Goal: Find specific page/section: Find specific page/section

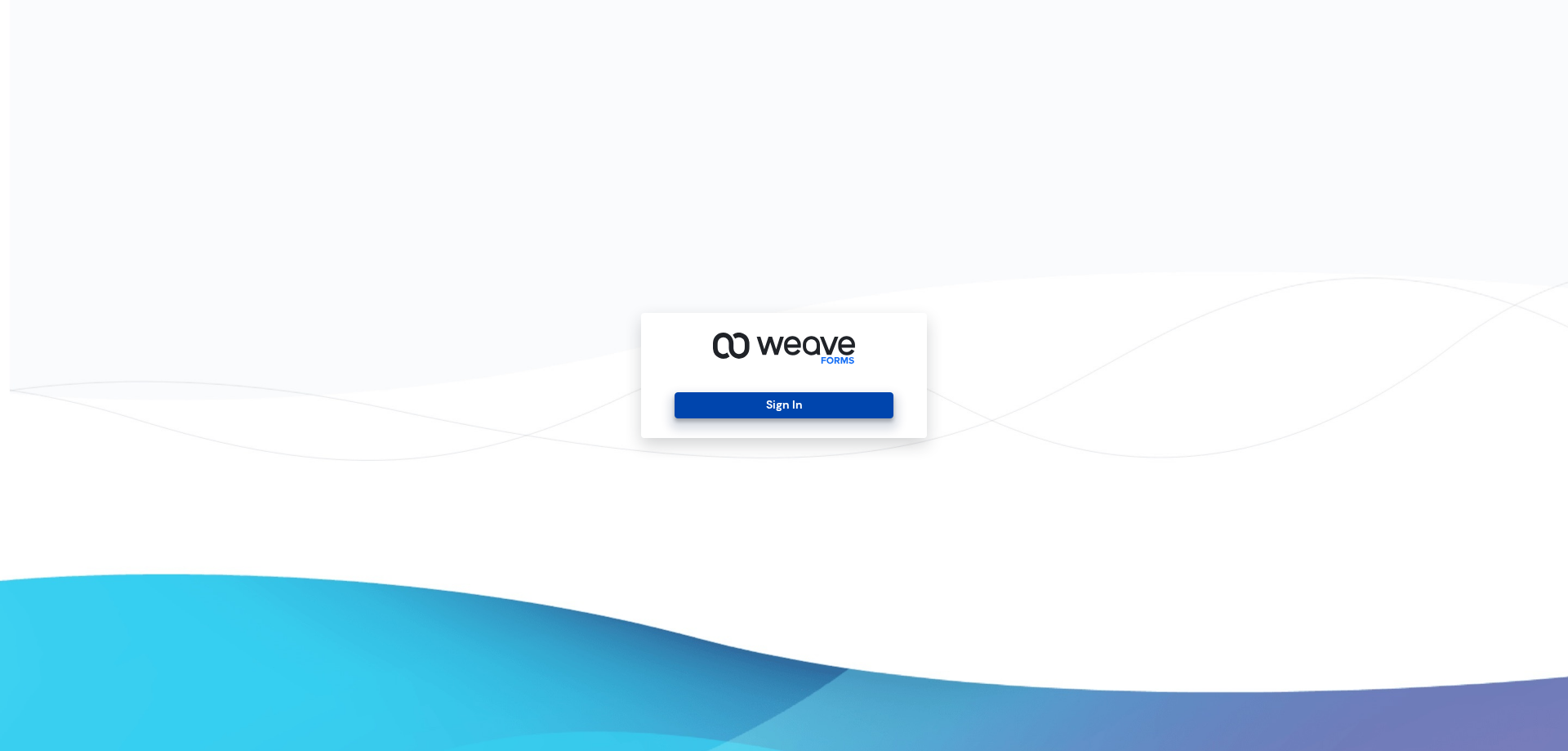
click at [728, 405] on button "Sign In" at bounding box center [784, 405] width 219 height 26
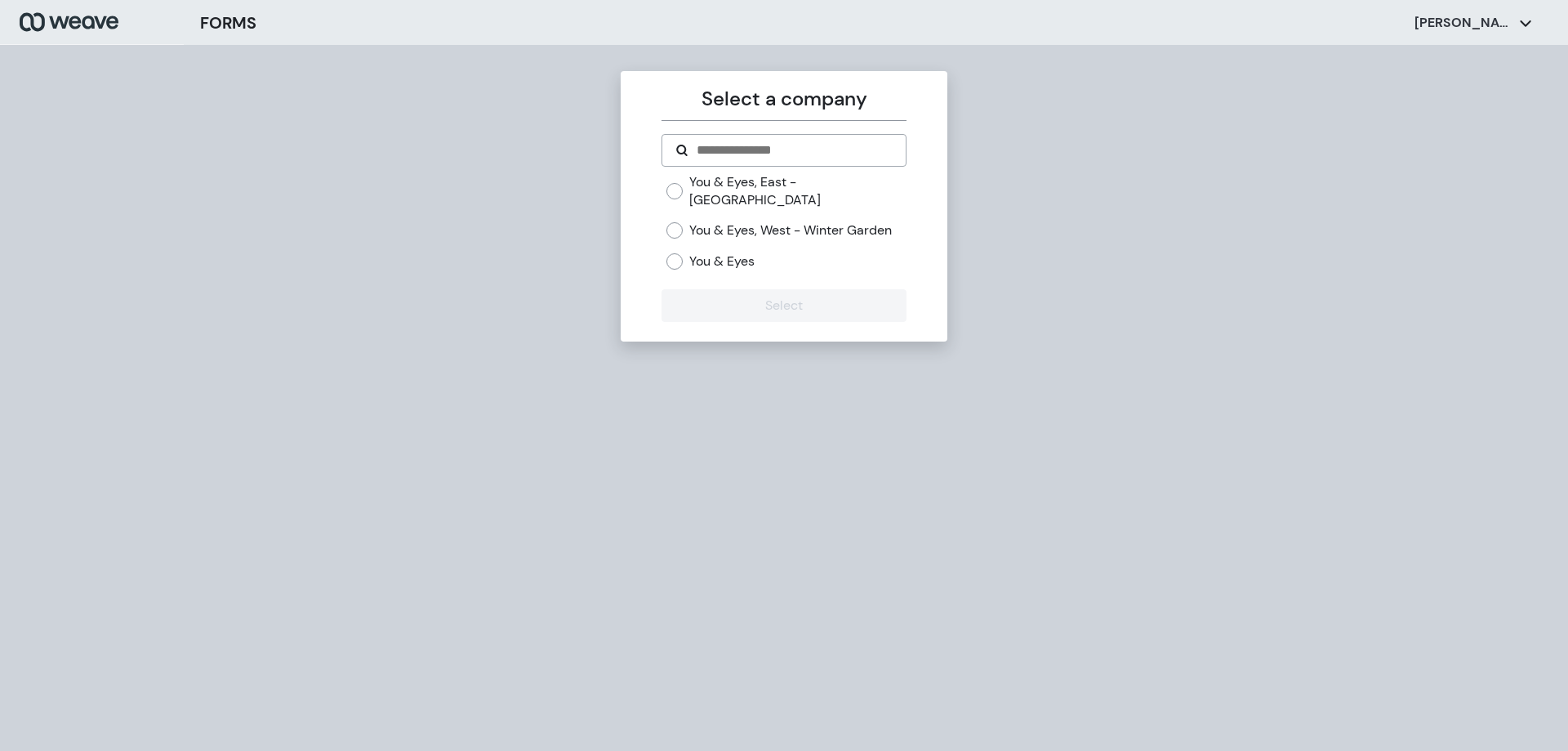
click at [805, 184] on label "You & Eyes, East - Avalon Park" at bounding box center [798, 191] width 217 height 35
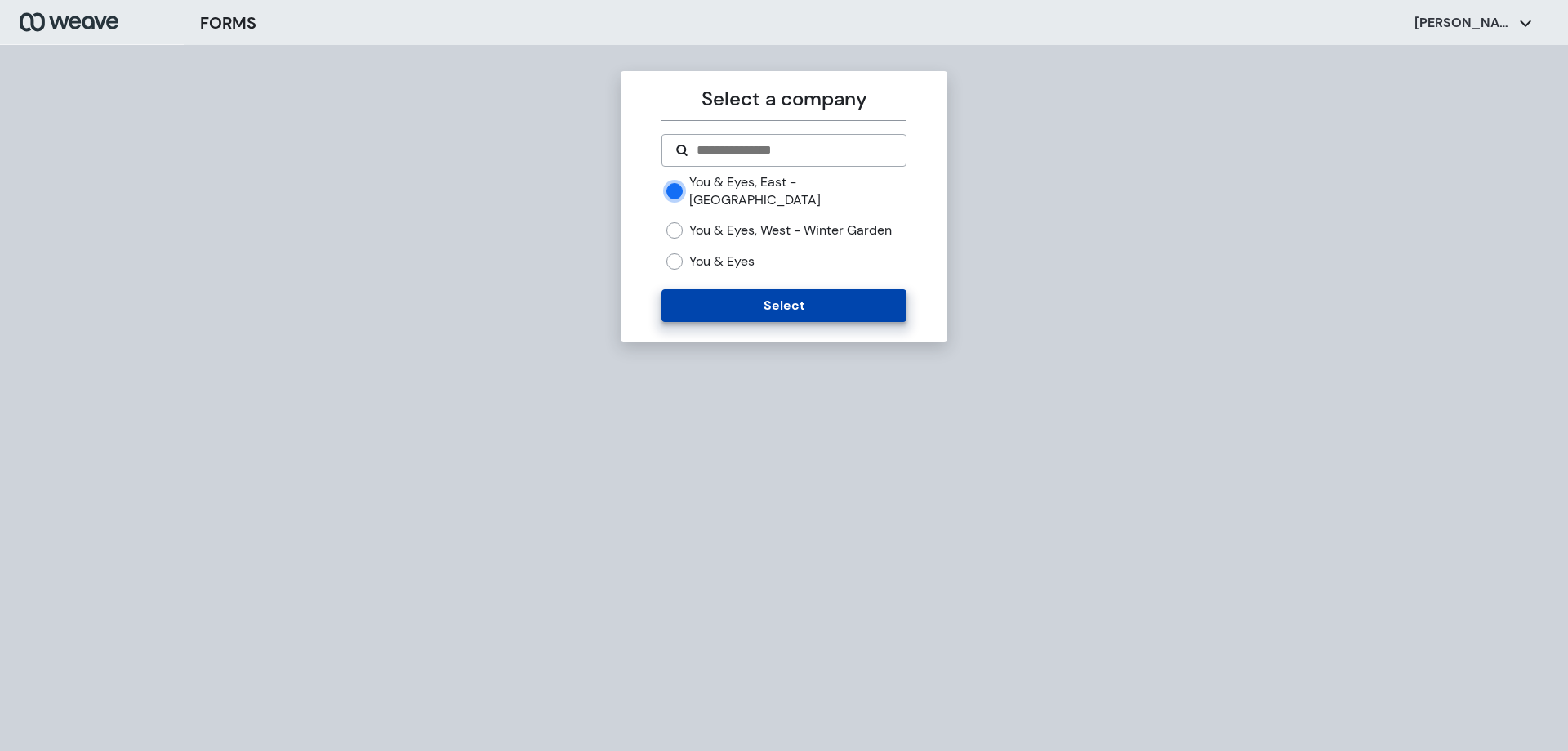
click at [805, 309] on button "Select" at bounding box center [784, 305] width 245 height 33
